Goal: Task Accomplishment & Management: Use online tool/utility

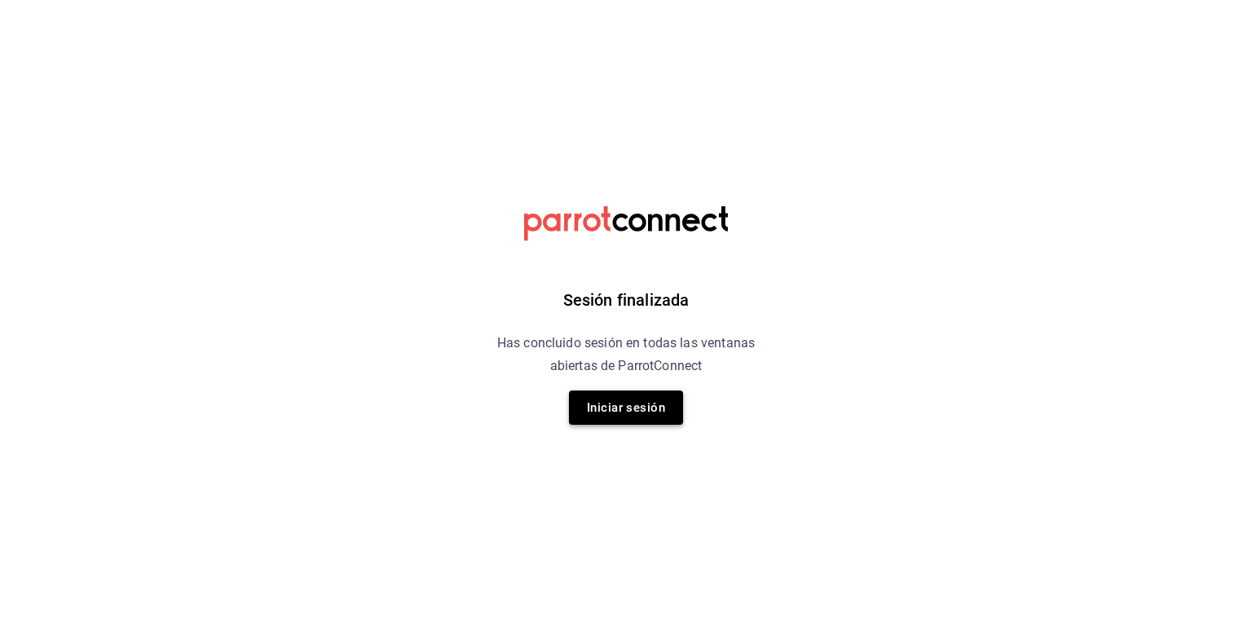
click at [594, 408] on button "Iniciar sesión" at bounding box center [626, 407] width 114 height 34
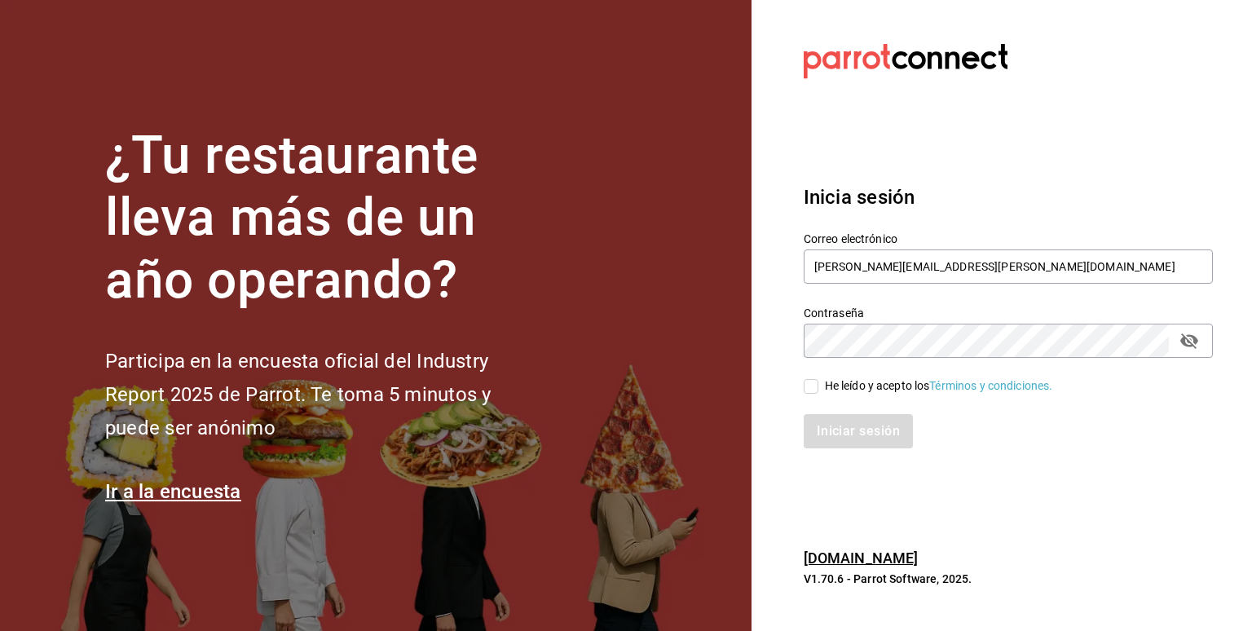
click at [817, 381] on input "He leído y acepto los Términos y condiciones." at bounding box center [811, 386] width 15 height 15
checkbox input "true"
click at [855, 431] on button "Iniciar sesión" at bounding box center [859, 431] width 111 height 34
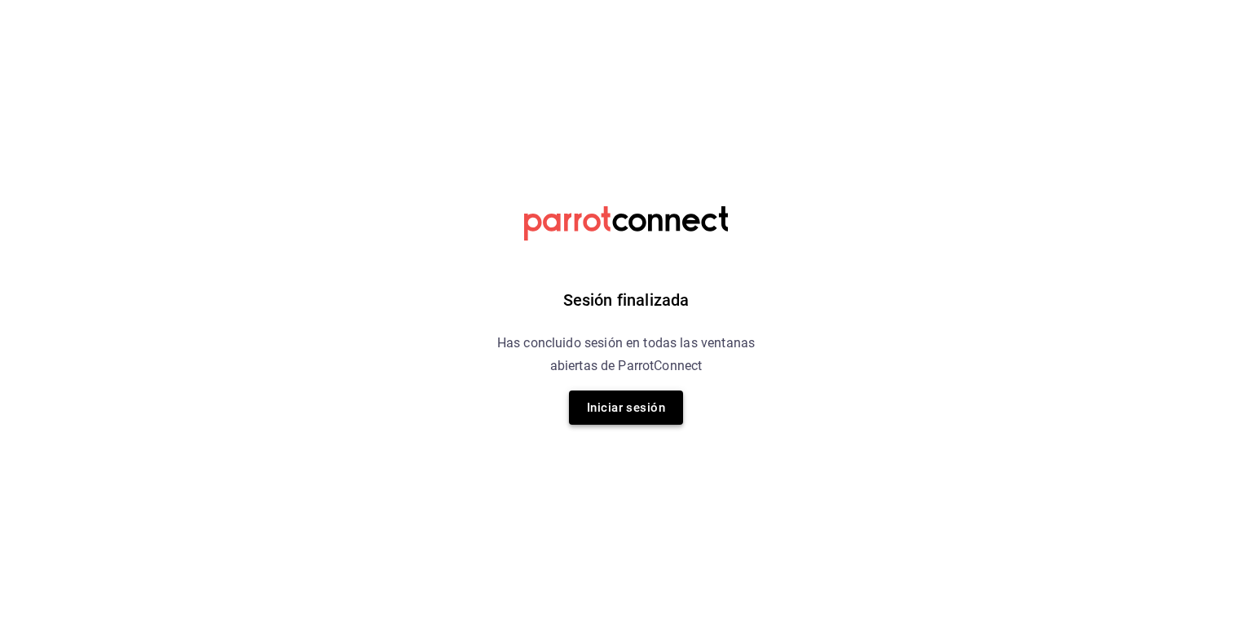
click at [636, 413] on button "Iniciar sesión" at bounding box center [626, 407] width 114 height 34
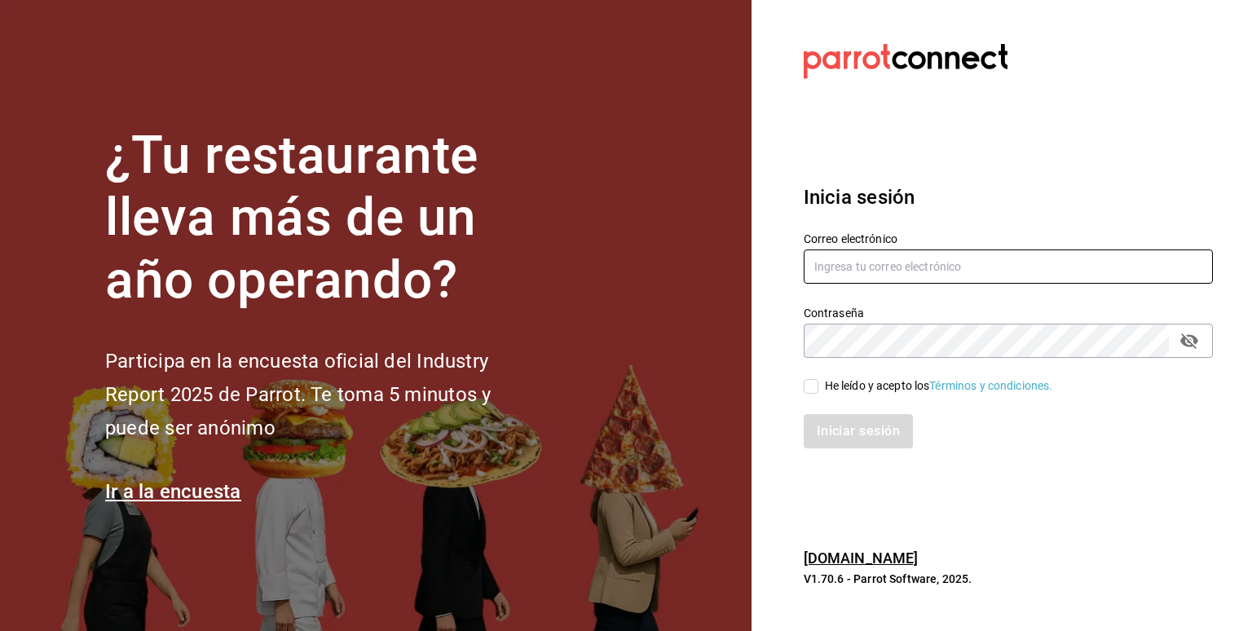
type input "[PERSON_NAME][EMAIL_ADDRESS][PERSON_NAME][DOMAIN_NAME]"
click at [814, 389] on input "He leído y acepto los Términos y condiciones." at bounding box center [811, 386] width 15 height 15
checkbox input "true"
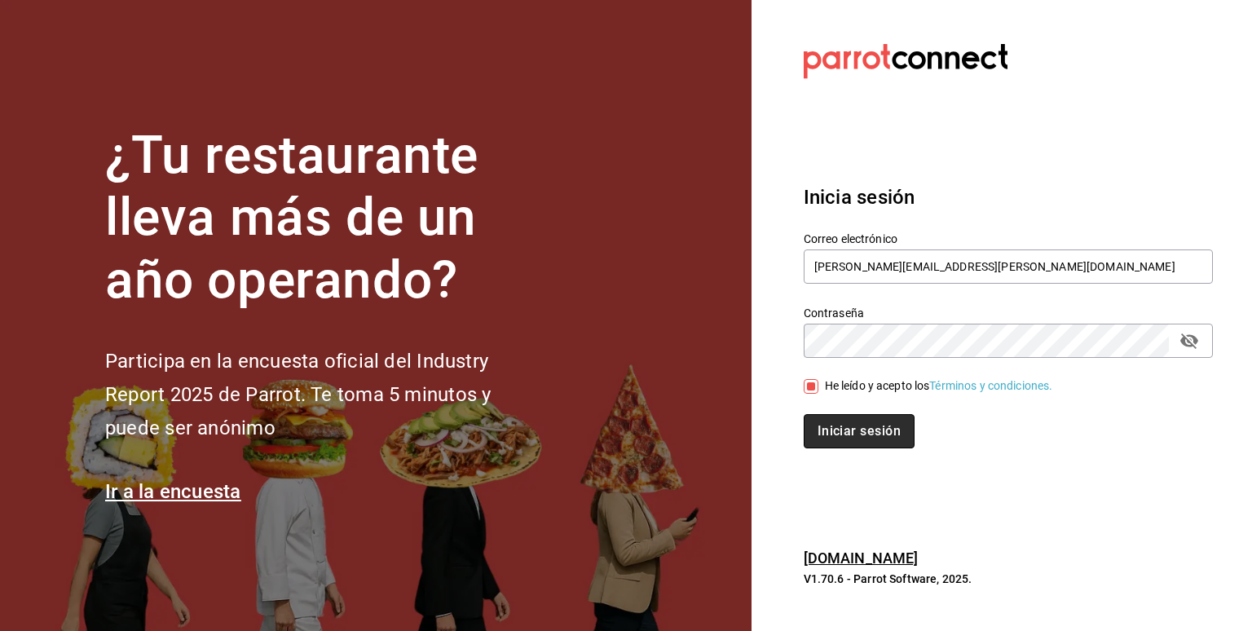
click at [836, 423] on button "Iniciar sesión" at bounding box center [859, 431] width 111 height 34
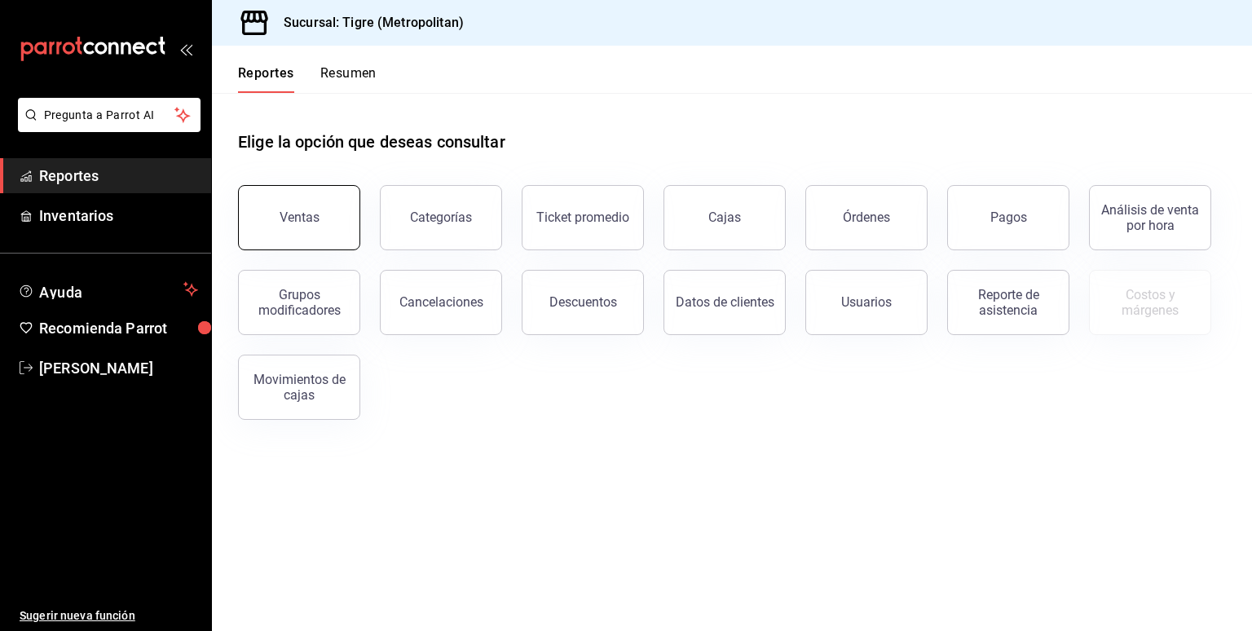
click at [297, 222] on div "Ventas" at bounding box center [300, 217] width 40 height 15
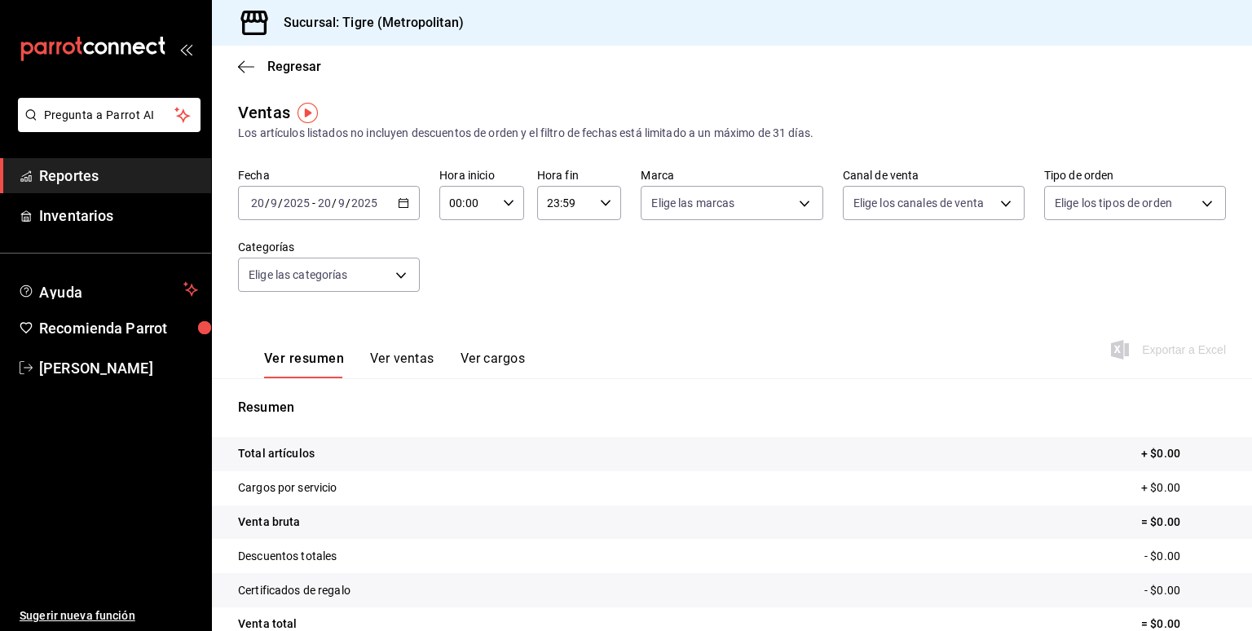
click at [399, 203] on icon "button" at bounding box center [403, 202] width 11 height 11
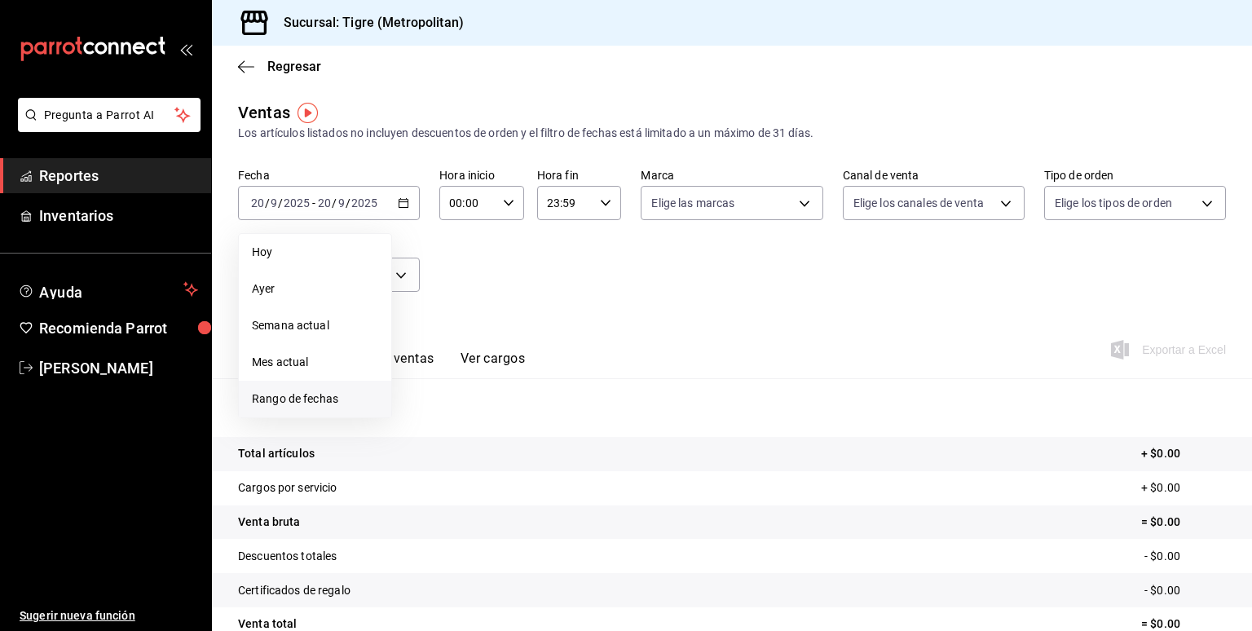
click at [290, 402] on span "Rango de fechas" at bounding box center [315, 398] width 126 height 17
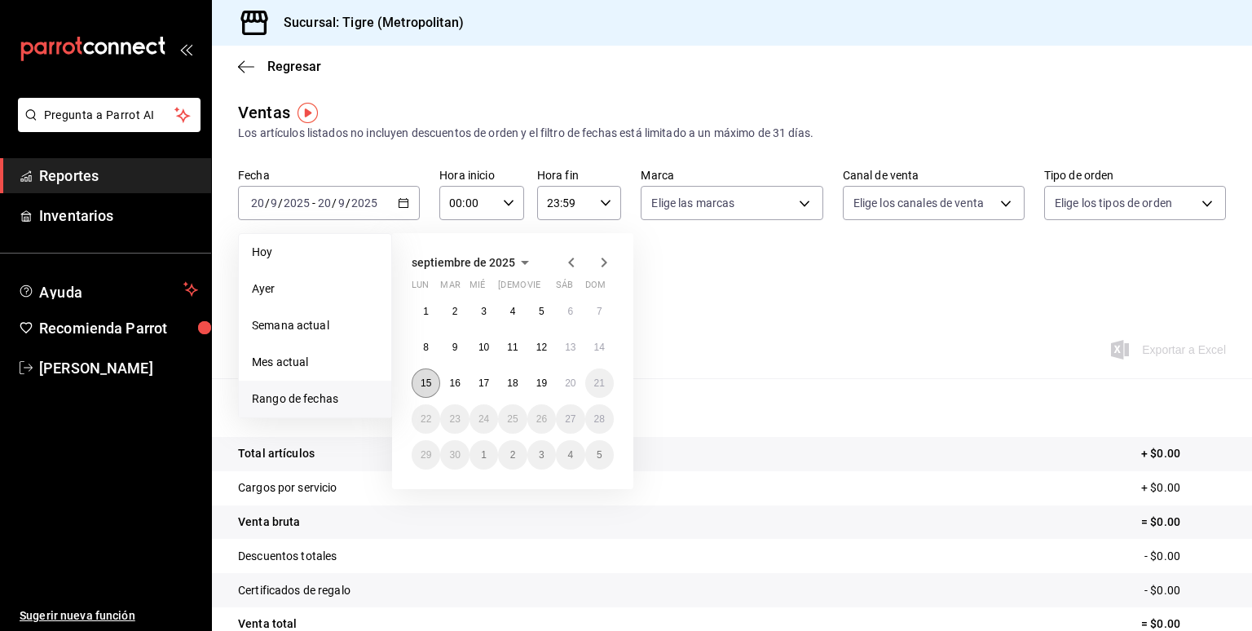
click at [431, 379] on button "15" at bounding box center [426, 382] width 29 height 29
click at [571, 382] on abbr "20" at bounding box center [570, 382] width 11 height 11
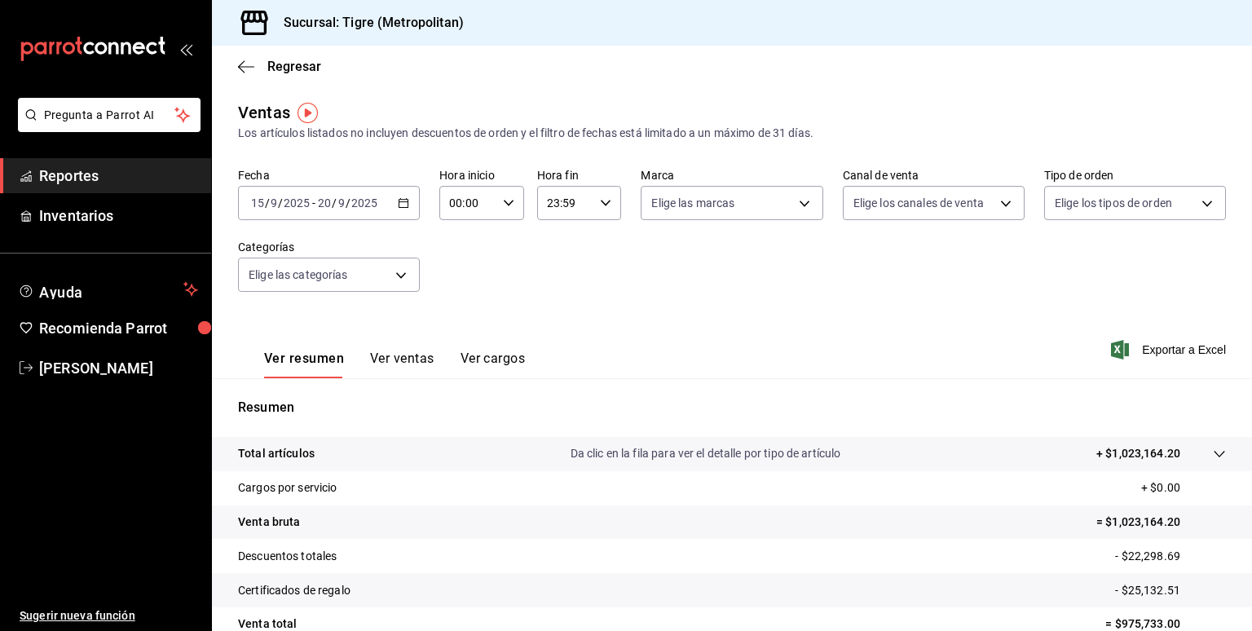
click at [506, 205] on icon "button" at bounding box center [508, 202] width 11 height 11
click at [465, 297] on span "05" at bounding box center [457, 293] width 15 height 13
type input "05:00"
click at [549, 256] on div at bounding box center [626, 315] width 1252 height 631
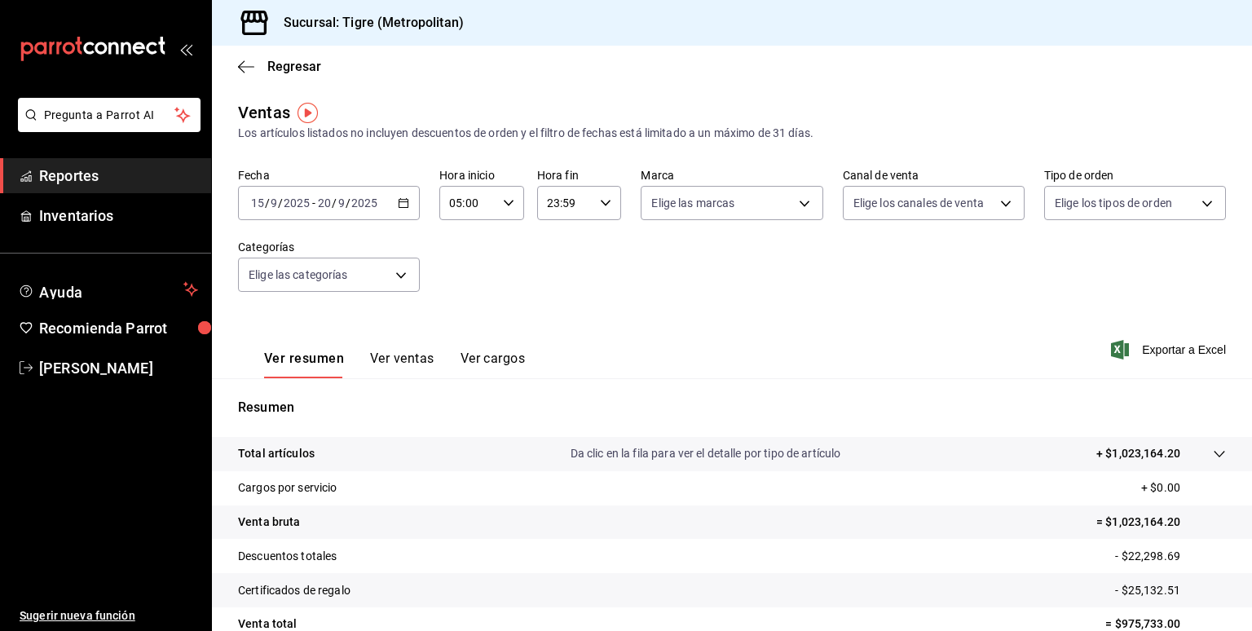
click at [609, 201] on div "23:59 Hora fin" at bounding box center [579, 203] width 85 height 34
click at [561, 268] on span "05" at bounding box center [553, 264] width 15 height 13
click at [597, 239] on span "00" at bounding box center [595, 244] width 15 height 13
type input "05:00"
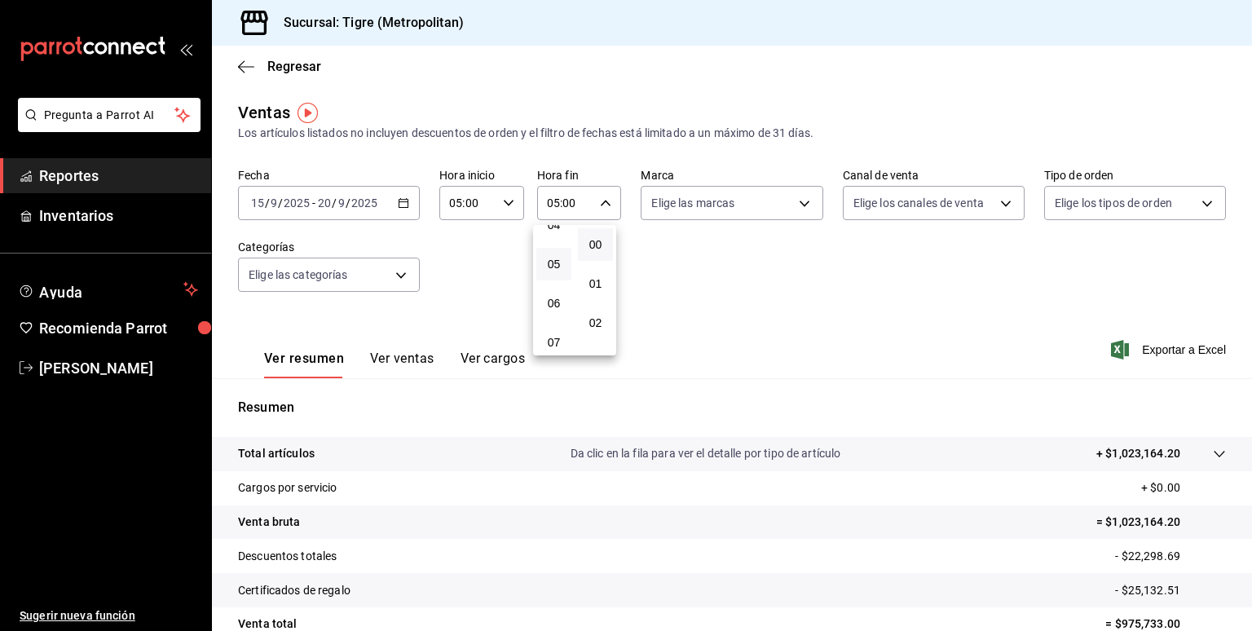
click at [773, 301] on div at bounding box center [626, 315] width 1252 height 631
click at [1140, 343] on span "Exportar a Excel" at bounding box center [1170, 350] width 112 height 20
